Goal: Navigation & Orientation: Find specific page/section

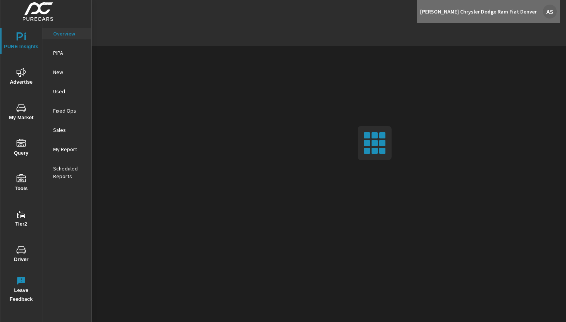
click at [553, 18] on div "Larry H. Miller Chrysler Dodge Ram Fiat Denver AS" at bounding box center [488, 12] width 137 height 14
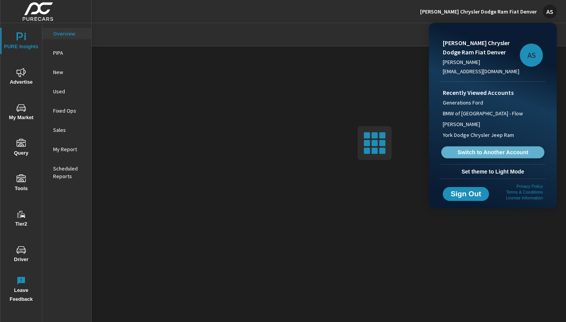
click at [503, 154] on span "Switch to Another Account" at bounding box center [493, 152] width 94 height 7
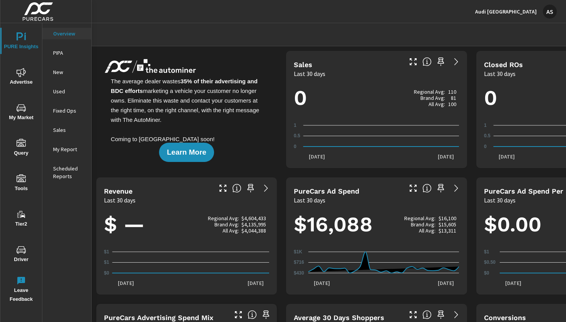
click at [23, 186] on span "Tools" at bounding box center [21, 183] width 37 height 19
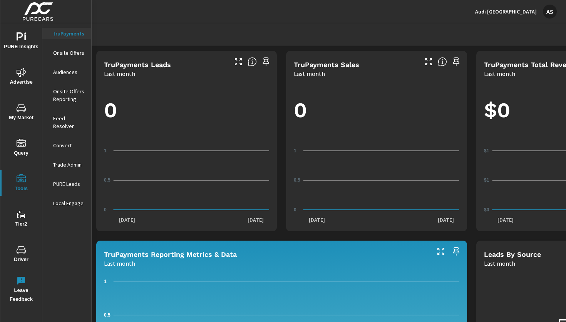
click at [23, 256] on span "Driver" at bounding box center [21, 254] width 37 height 19
